Goal: Entertainment & Leisure: Browse casually

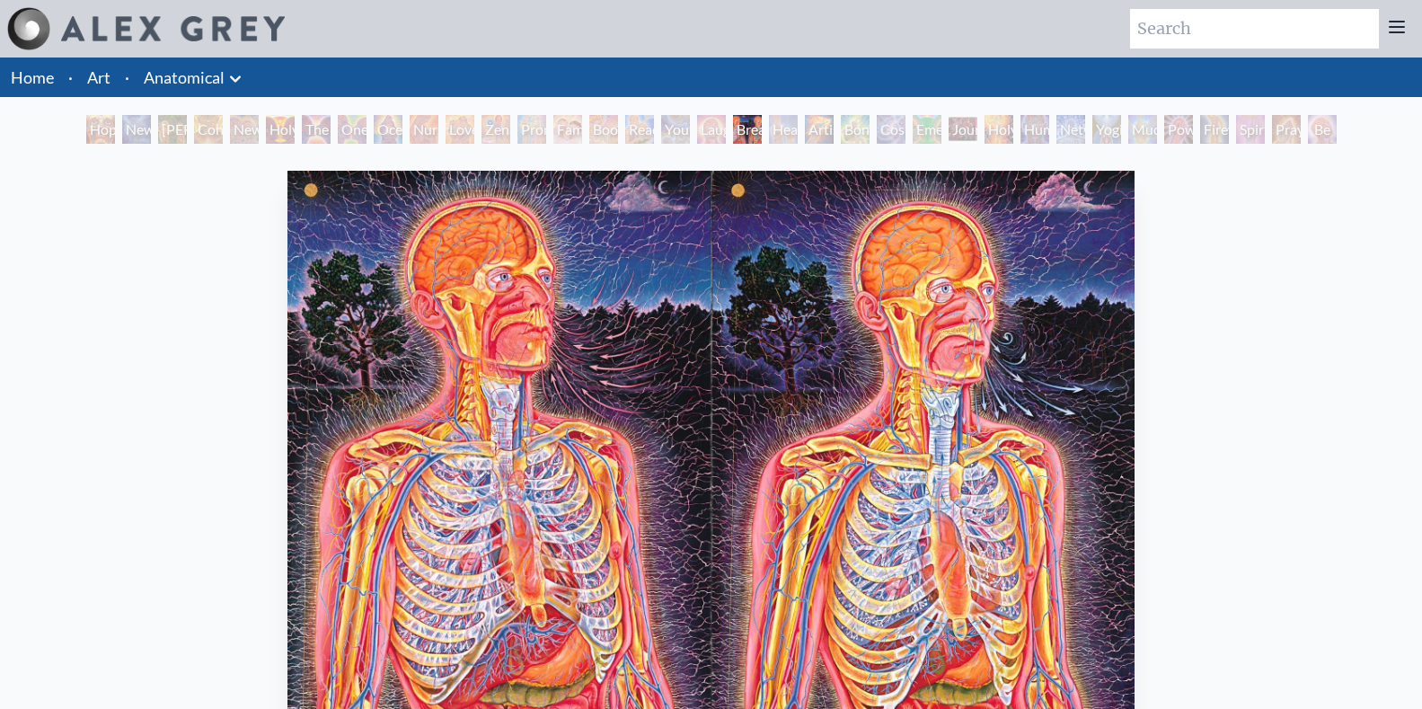
click at [724, 131] on div "Laughing Man" at bounding box center [711, 129] width 29 height 29
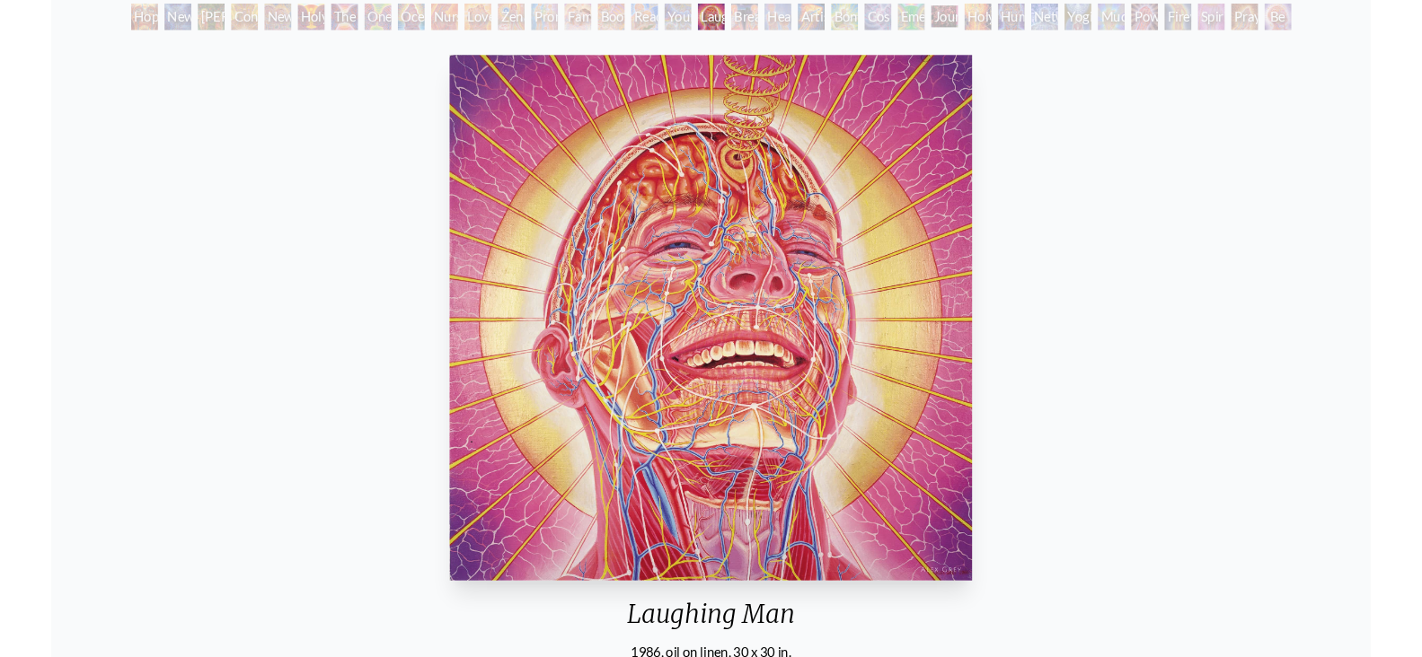
scroll to position [110, 0]
